Goal: Check status

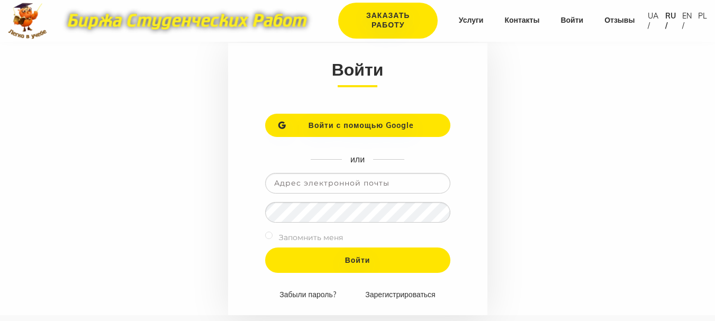
scroll to position [105, 0]
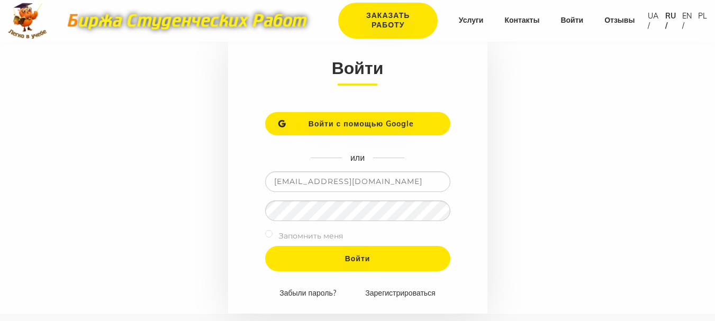
type input "alexfranzmafan@gmail.com"
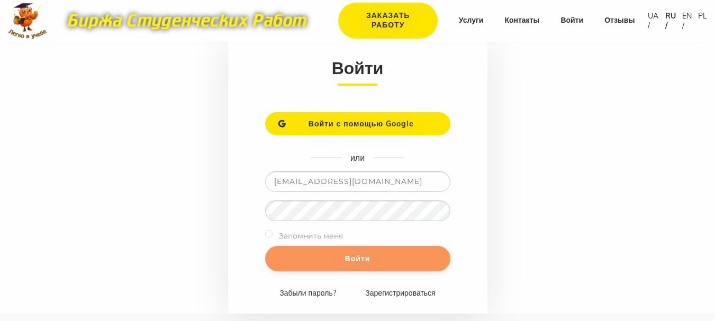
click at [354, 257] on input "Войти" at bounding box center [357, 258] width 185 height 25
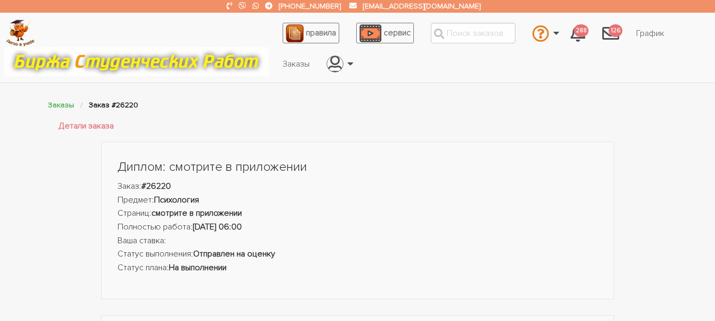
click at [434, 260] on li "Статус выполнения: Отправлен на оценку" at bounding box center [357, 255] width 481 height 14
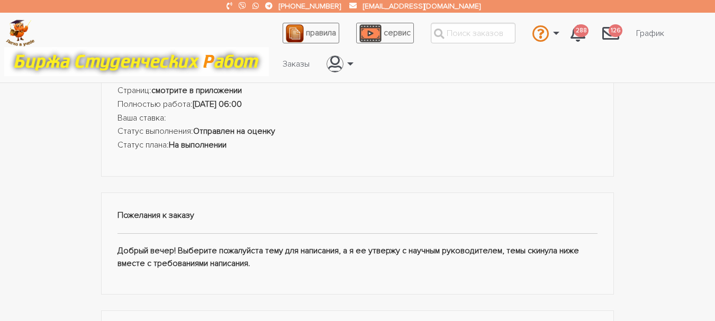
scroll to position [254, 0]
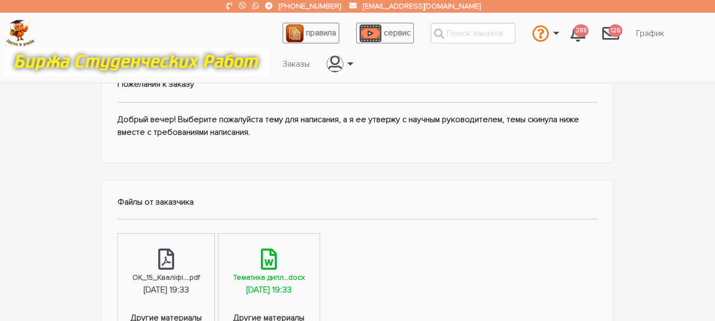
click at [277, 266] on icon at bounding box center [269, 259] width 16 height 21
